Goal: Task Accomplishment & Management: Use online tool/utility

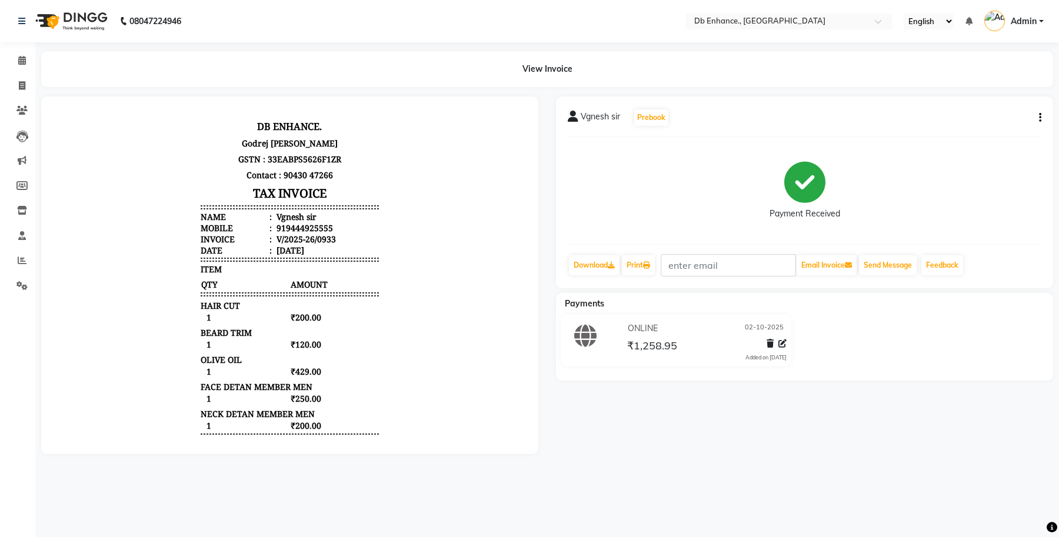
scroll to position [66, 0]
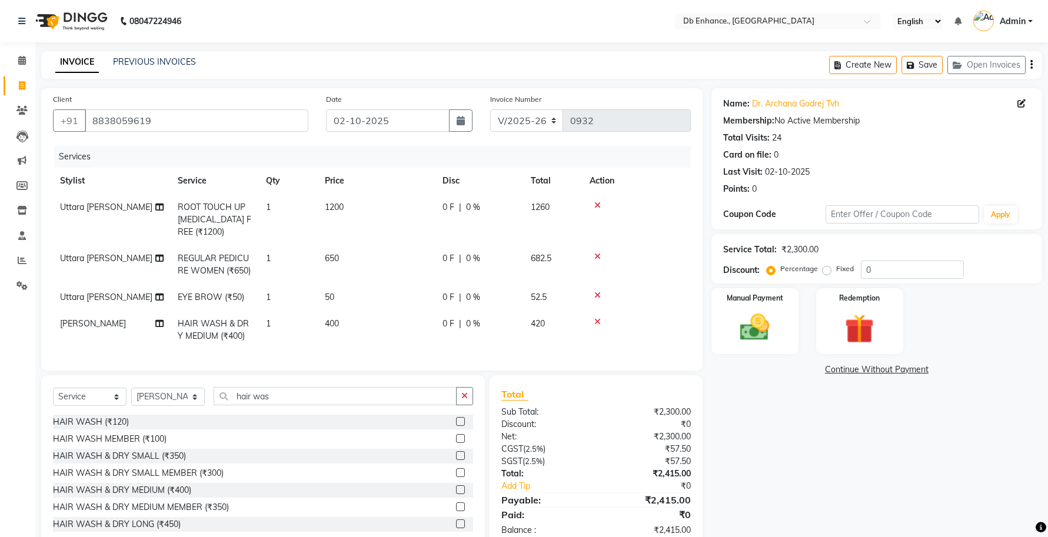
select select "4474"
select select "service"
select select "67593"
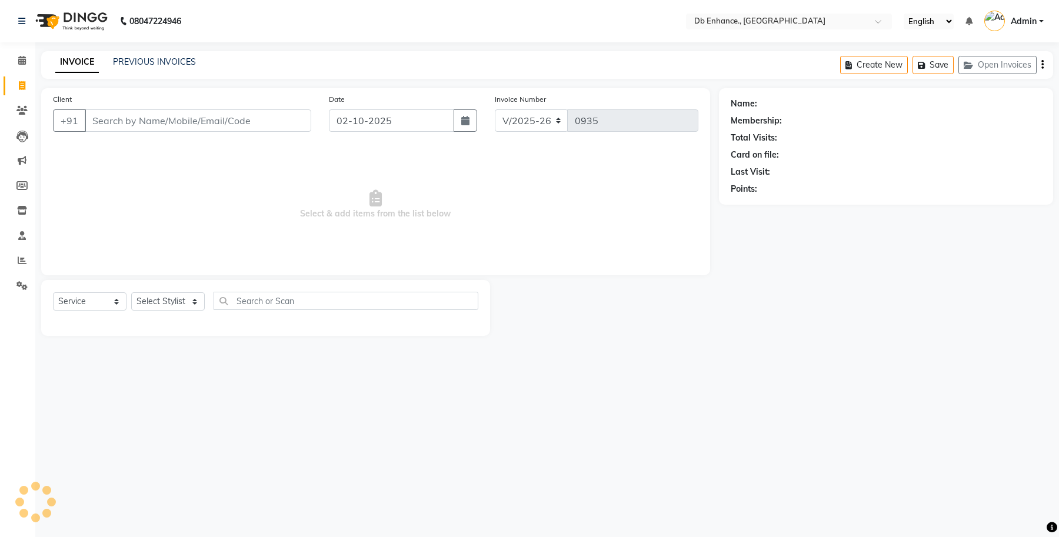
select select "4474"
select select "service"
click at [174, 59] on link "PREVIOUS INVOICES" at bounding box center [154, 62] width 83 height 11
